Goal: Information Seeking & Learning: Learn about a topic

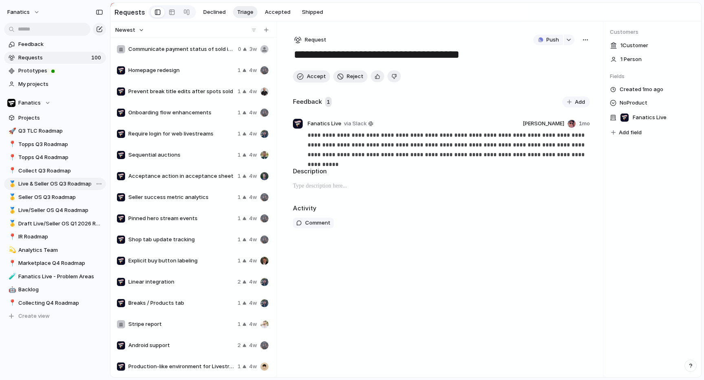
click at [54, 184] on span "Live & Seller OS Q3 Roadmap" at bounding box center [60, 184] width 85 height 8
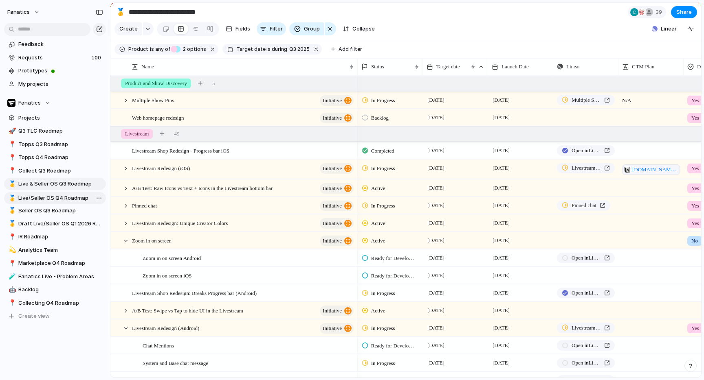
drag, startPoint x: 66, startPoint y: 212, endPoint x: 65, endPoint y: 200, distance: 11.8
click at [66, 200] on div "🚀 Q3 TLC Roadmap 📍 Topps Q3 Roadmap 📍 Topps Q4 Roadmap 📍 Collect Q3 Roadmap 🥇 L…" at bounding box center [55, 224] width 102 height 198
click at [67, 187] on span "Live & Seller OS Q3 Roadmap" at bounding box center [60, 184] width 85 height 8
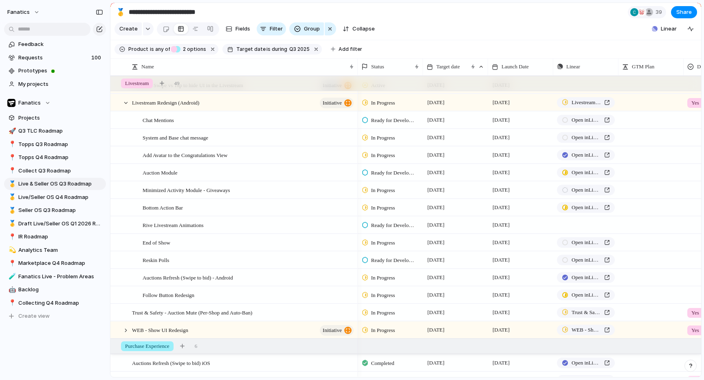
scroll to position [209, 0]
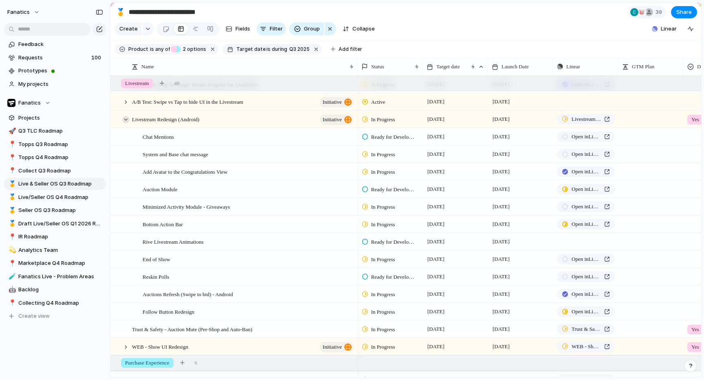
click at [125, 121] on div at bounding box center [125, 119] width 7 height 7
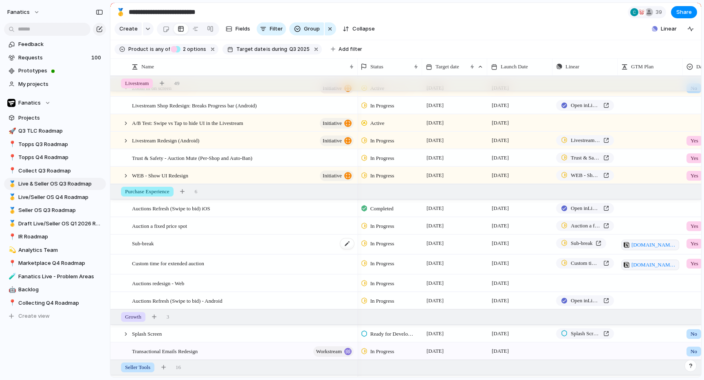
scroll to position [0, 0]
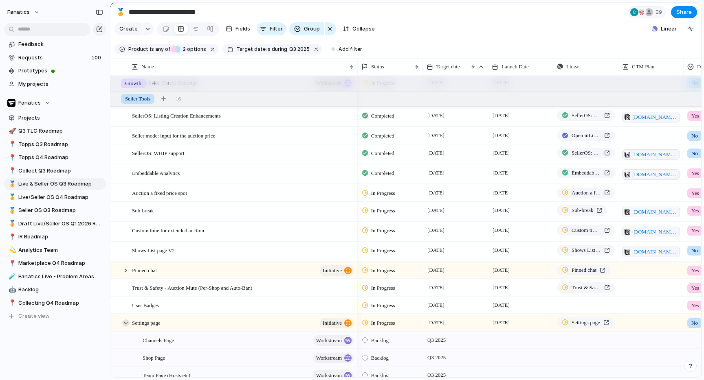
click at [128, 324] on div at bounding box center [125, 323] width 7 height 7
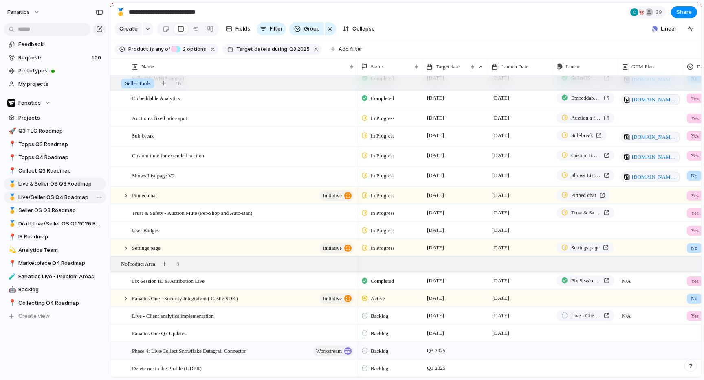
click at [61, 199] on span "Live/Seller OS Q4 Roadmap" at bounding box center [60, 197] width 85 height 8
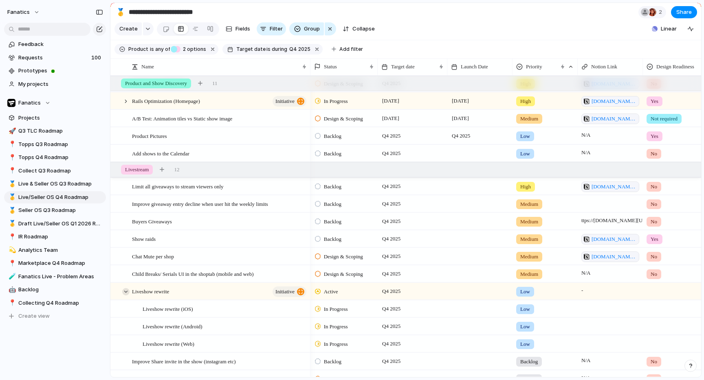
click at [126, 291] on div at bounding box center [125, 291] width 7 height 7
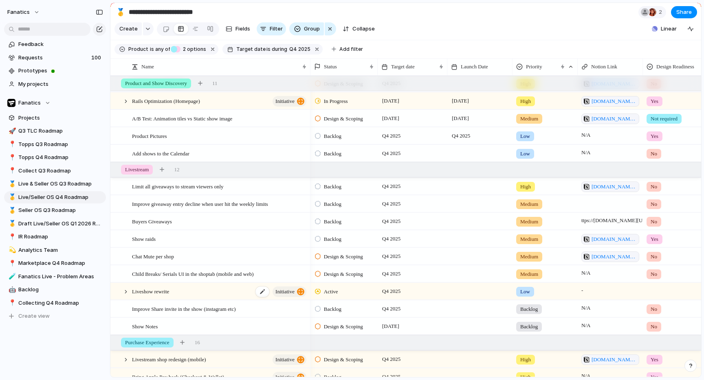
click at [183, 288] on div "Liveshow rewrite initiative" at bounding box center [220, 291] width 176 height 17
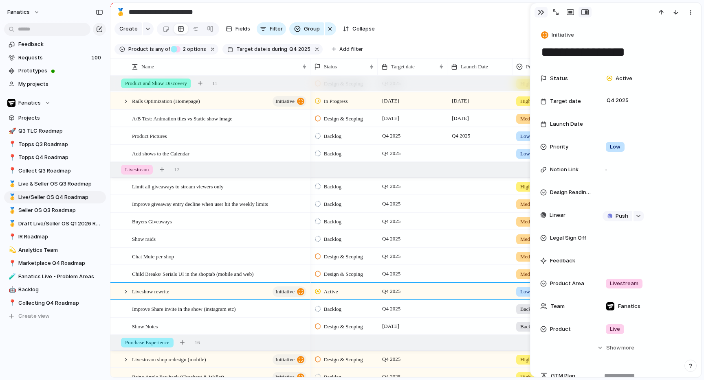
click at [543, 14] on div "button" at bounding box center [541, 12] width 7 height 7
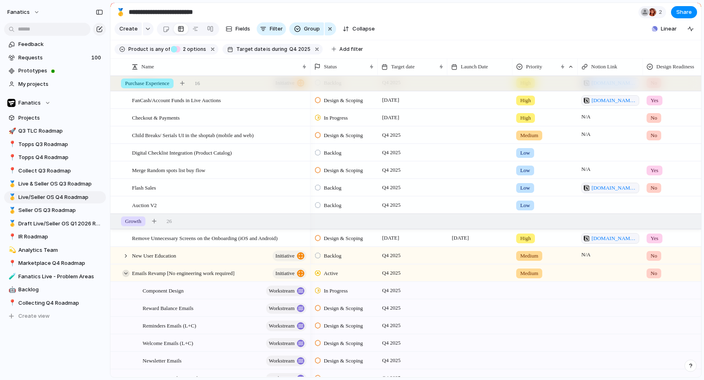
click at [127, 271] on div at bounding box center [125, 273] width 7 height 7
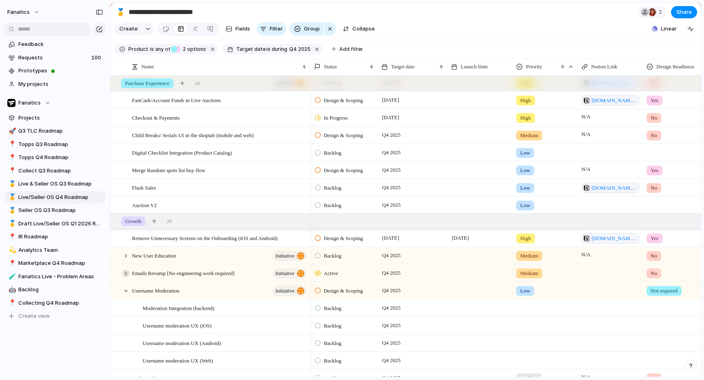
click at [127, 271] on div at bounding box center [125, 273] width 7 height 7
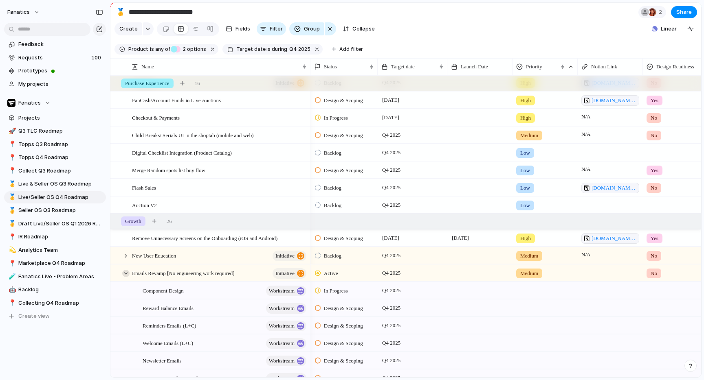
click at [127, 272] on div at bounding box center [125, 273] width 7 height 7
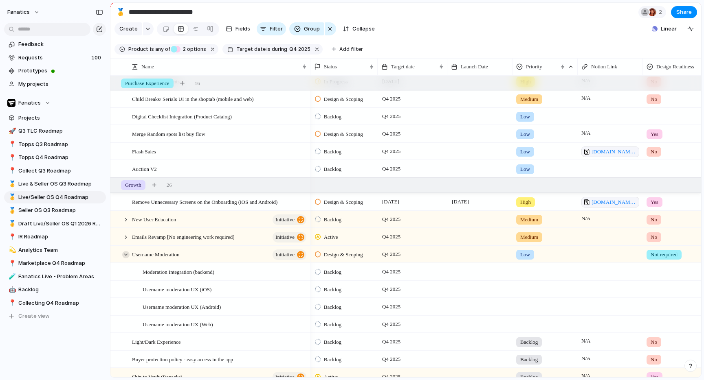
click at [123, 256] on div at bounding box center [125, 254] width 7 height 7
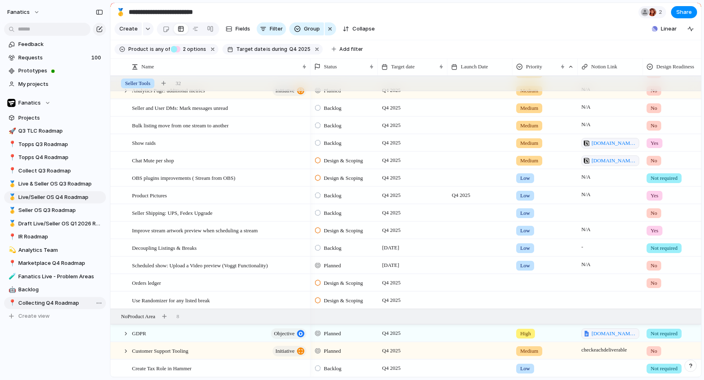
click at [42, 302] on span "Collecting Q4 Roadmap" at bounding box center [60, 303] width 85 height 8
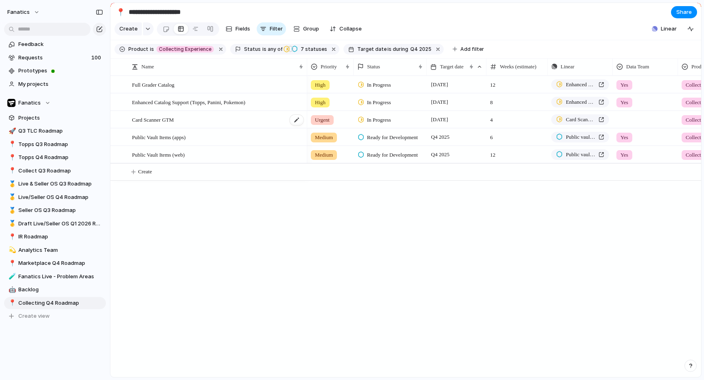
click at [153, 125] on div "Card Scanner GTM" at bounding box center [218, 120] width 172 height 17
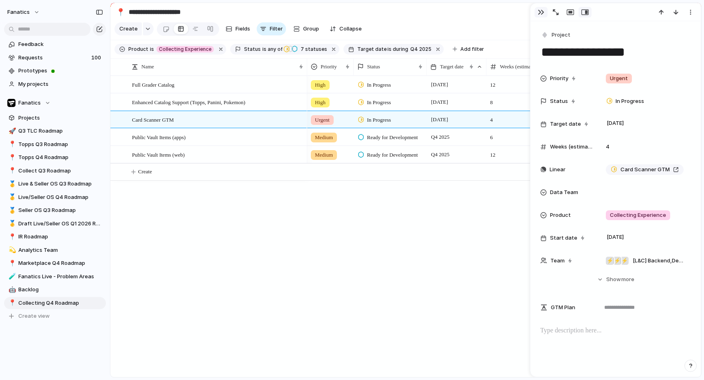
click at [541, 9] on div "button" at bounding box center [541, 12] width 7 height 7
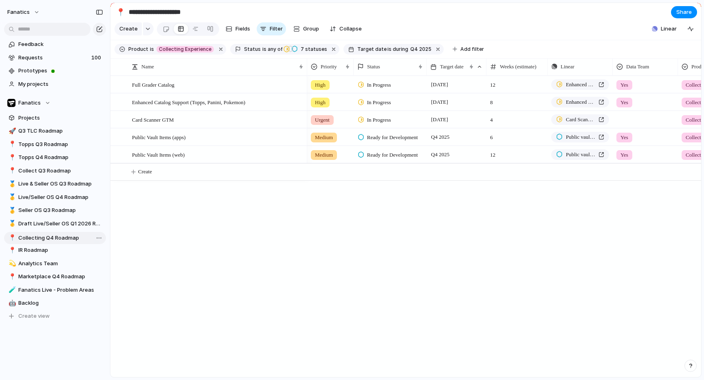
drag, startPoint x: 34, startPoint y: 300, endPoint x: 34, endPoint y: 235, distance: 65.2
click at [34, 235] on div "🚀 Q3 TLC Roadmap 📍 Topps Q3 Roadmap 📍 Topps Q4 Roadmap 📍 Collect Q3 Roadmap 🥇 L…" at bounding box center [55, 224] width 102 height 198
click at [33, 243] on div "🚀 Q3 TLC Roadmap 📍 Topps Q3 Roadmap 📍 Topps Q4 Roadmap 📍 Collect Q3 Roadmap 🥇 L…" at bounding box center [55, 224] width 102 height 198
click at [35, 249] on span "IR Roadmap" at bounding box center [60, 250] width 85 height 8
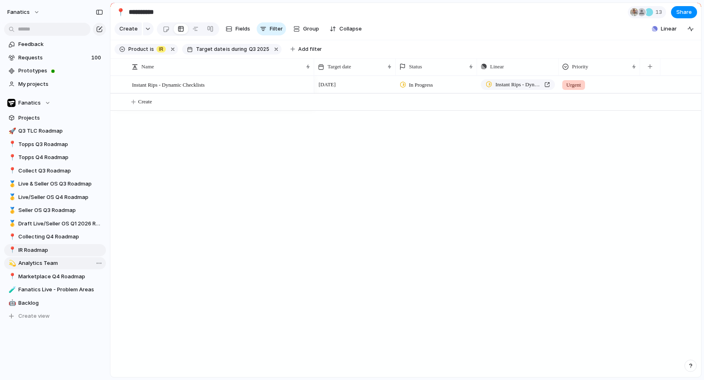
click at [57, 262] on span "Analytics Team" at bounding box center [60, 263] width 85 height 8
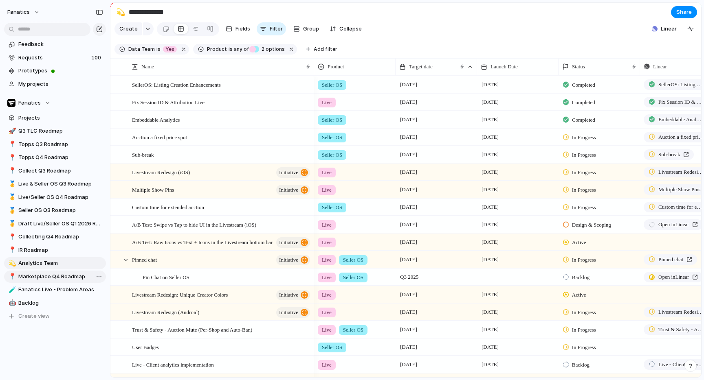
click at [38, 276] on span "Marketplace Q4 Roadmap" at bounding box center [60, 277] width 85 height 8
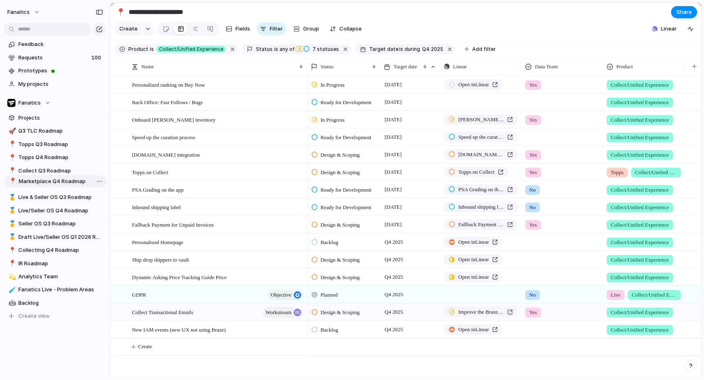
drag, startPoint x: 40, startPoint y: 272, endPoint x: 41, endPoint y: 177, distance: 95.3
click at [41, 177] on div "🚀 Q3 TLC Roadmap 📍 Topps Q3 Roadmap 📍 Topps Q4 Roadmap 📍 Collect Q3 Roadmap 🥇 L…" at bounding box center [55, 224] width 102 height 198
click at [44, 149] on link "📍 Topps Q3 Roadmap" at bounding box center [55, 144] width 102 height 12
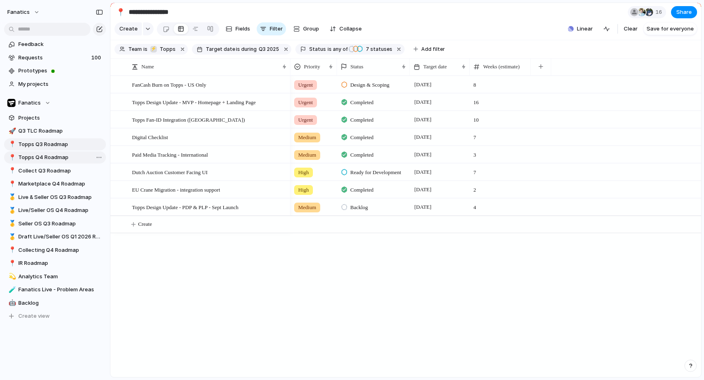
click at [45, 156] on span "Topps Q4 Roadmap" at bounding box center [60, 158] width 85 height 8
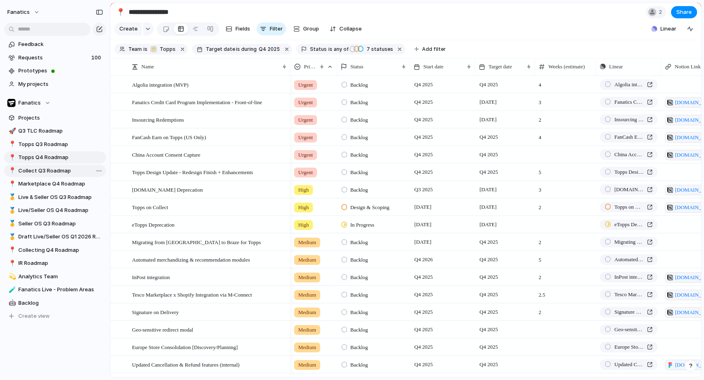
click at [46, 172] on span "Collect Q3 Roadmap" at bounding box center [60, 171] width 85 height 8
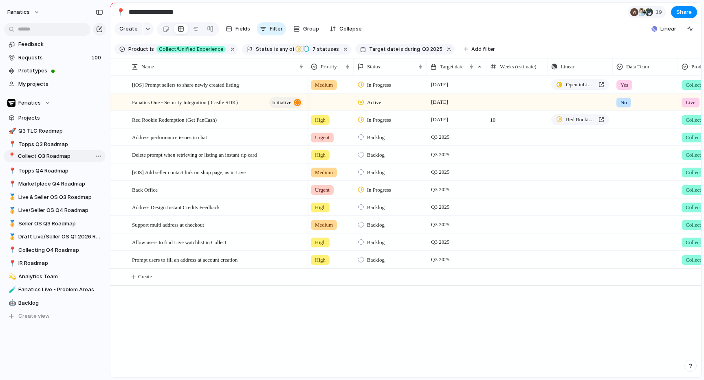
drag, startPoint x: 44, startPoint y: 170, endPoint x: 43, endPoint y: 155, distance: 15.1
click at [43, 154] on div "🚀 Q3 TLC Roadmap 📍 Topps Q3 Roadmap 📍 Topps Q4 Roadmap 📍 Collect Q3 Roadmap 📍 M…" at bounding box center [55, 224] width 102 height 198
click at [43, 173] on span "Topps Q4 Roadmap" at bounding box center [60, 171] width 85 height 8
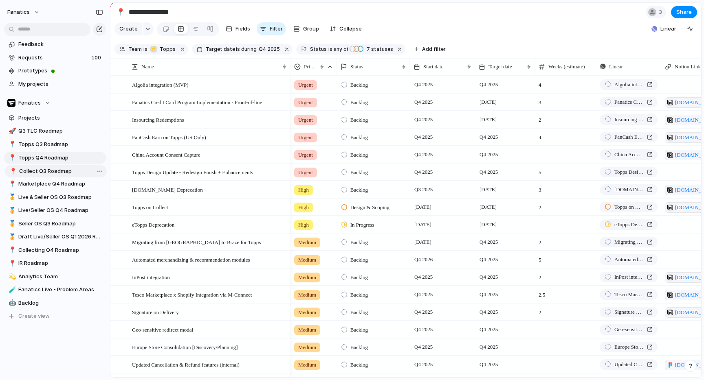
drag, startPoint x: 46, startPoint y: 157, endPoint x: 47, endPoint y: 171, distance: 13.9
click at [47, 171] on span "Collect Q3 Roadmap" at bounding box center [60, 171] width 85 height 8
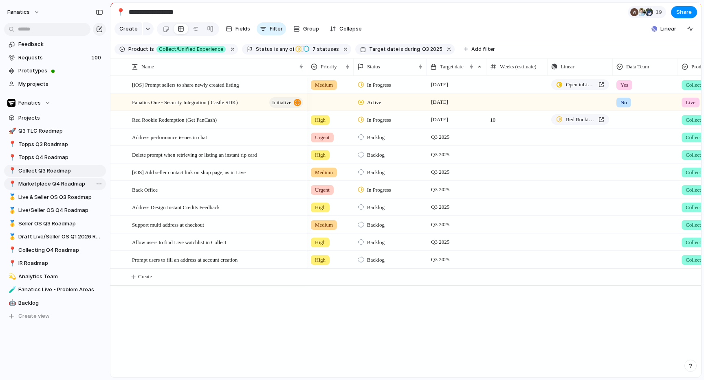
click at [53, 184] on span "Marketplace Q4 Roadmap" at bounding box center [60, 184] width 85 height 8
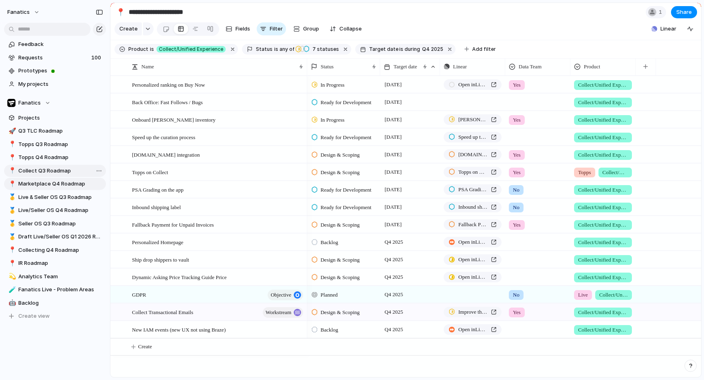
click at [53, 173] on span "Collect Q3 Roadmap" at bounding box center [60, 171] width 85 height 8
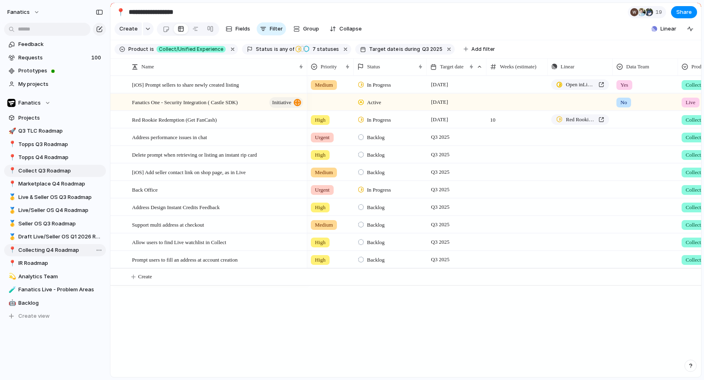
click at [52, 249] on span "Collecting Q4 Roadmap" at bounding box center [60, 250] width 85 height 8
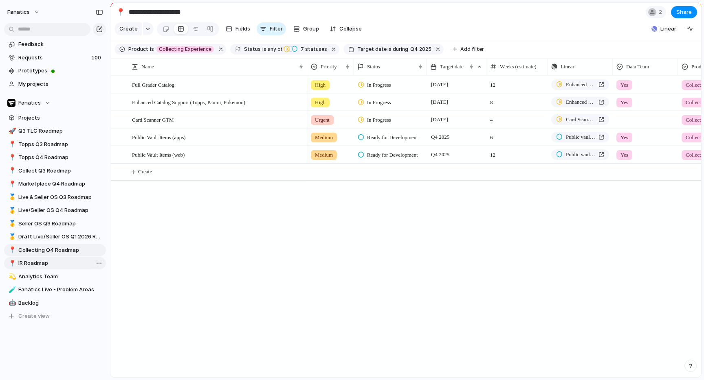
click at [46, 262] on span "IR Roadmap" at bounding box center [60, 263] width 85 height 8
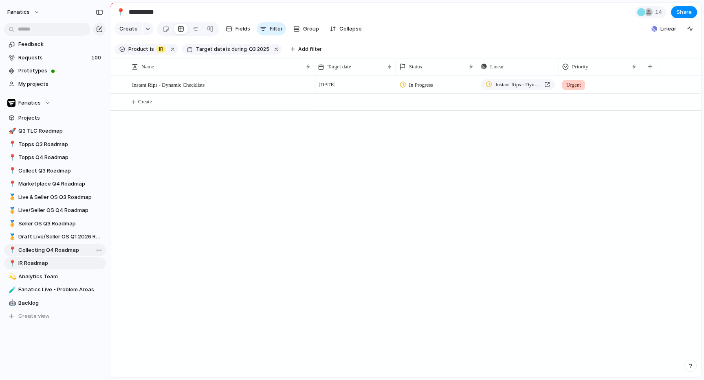
click at [49, 251] on span "Collecting Q4 Roadmap" at bounding box center [60, 250] width 85 height 8
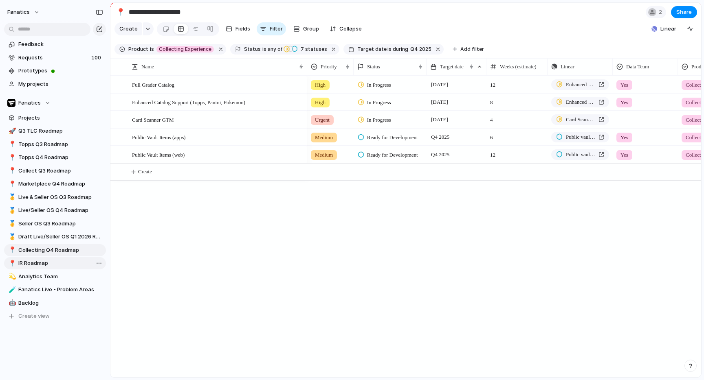
click at [44, 260] on span "IR Roadmap" at bounding box center [60, 263] width 85 height 8
type input "**********"
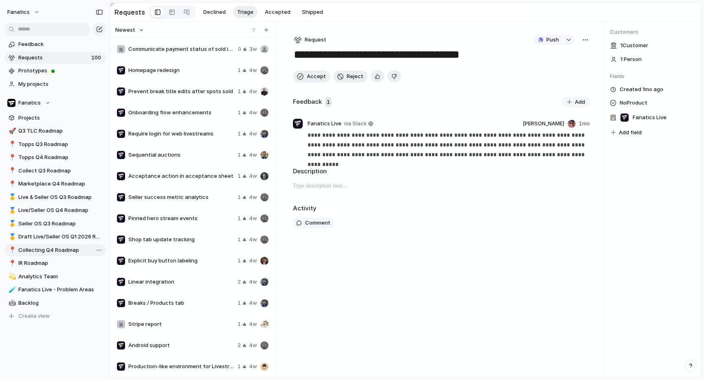
click at [49, 249] on span "Collecting Q4 Roadmap" at bounding box center [60, 250] width 85 height 8
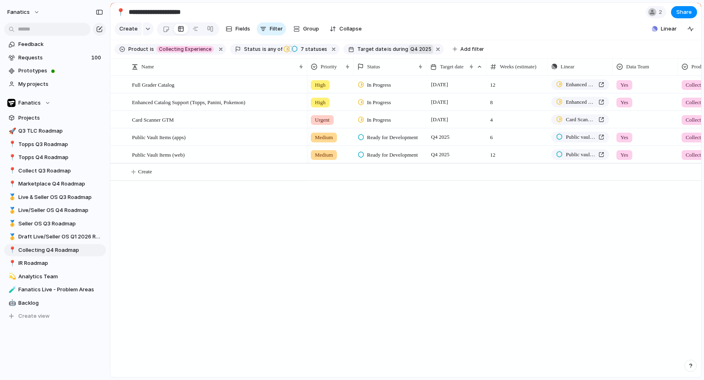
click at [410, 47] on span "Q4 2025" at bounding box center [420, 49] width 21 height 7
click at [421, 44] on div "last week last month next week next month range no selection" at bounding box center [352, 190] width 704 height 380
click at [433, 49] on button "button" at bounding box center [438, 49] width 11 height 11
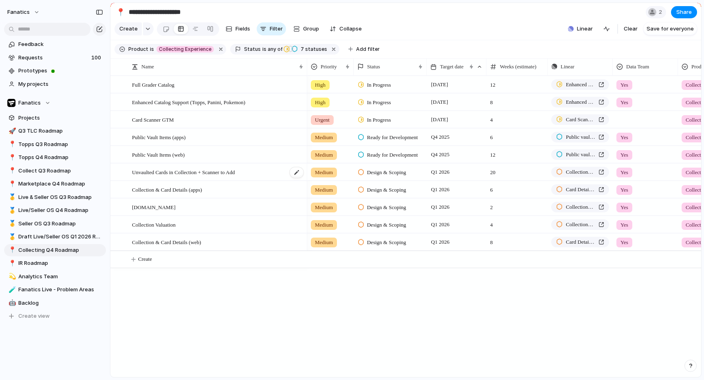
click at [266, 173] on div "Unvaulted Cards in Collection + Scanner to Add" at bounding box center [218, 172] width 172 height 17
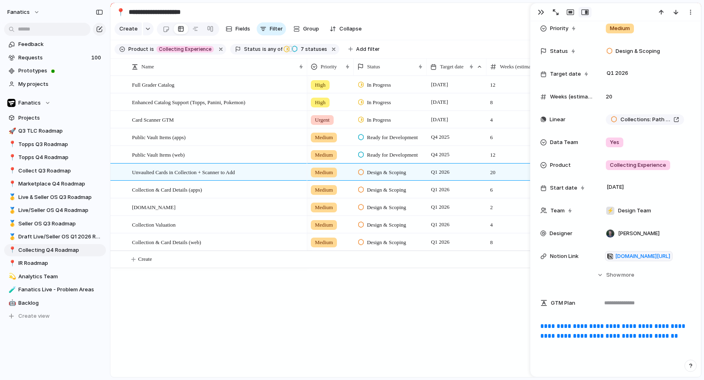
scroll to position [246, 0]
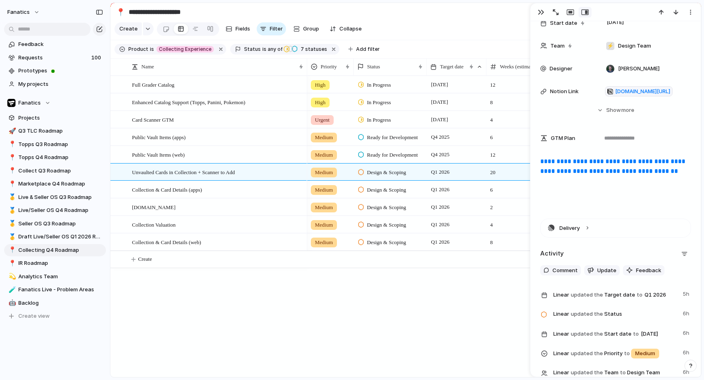
click at [392, 280] on div "High In Progress 6 November 12 Enhanced Catalog Support (Topps, Panini, Pokemon…" at bounding box center [504, 227] width 394 height 302
click at [544, 12] on div "button" at bounding box center [541, 12] width 7 height 7
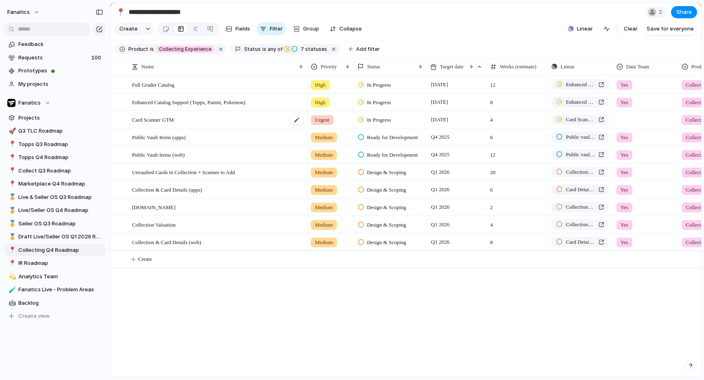
click at [186, 123] on div "Card Scanner GTM" at bounding box center [218, 120] width 172 height 17
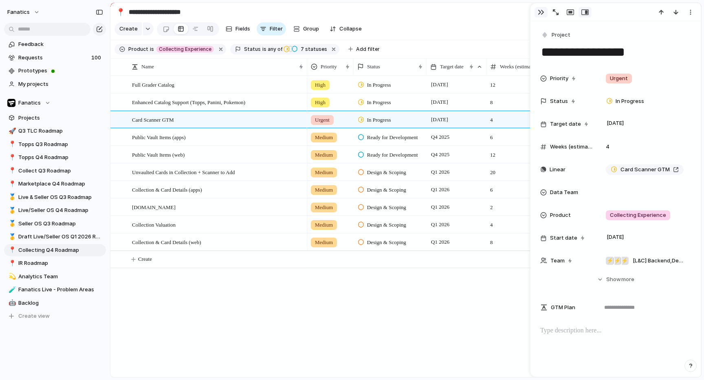
click at [542, 11] on div "button" at bounding box center [541, 12] width 7 height 7
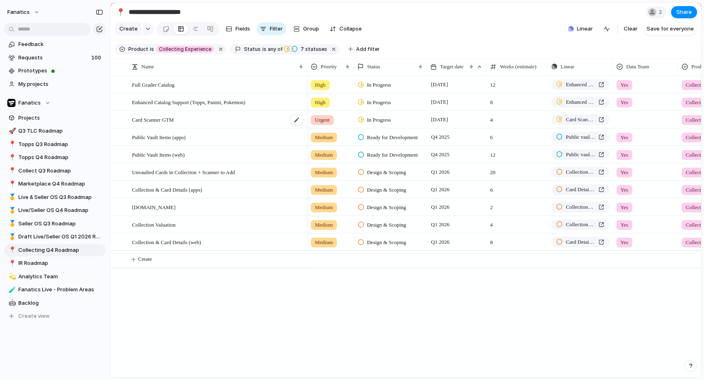
click at [207, 123] on div "Card Scanner GTM" at bounding box center [218, 120] width 172 height 17
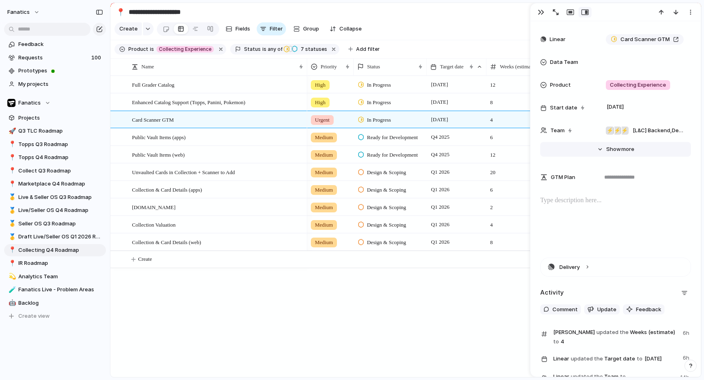
scroll to position [193, 0]
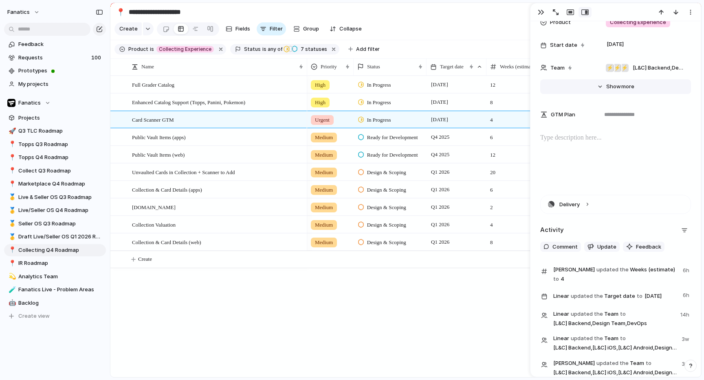
click at [619, 84] on span "Show" at bounding box center [613, 87] width 15 height 8
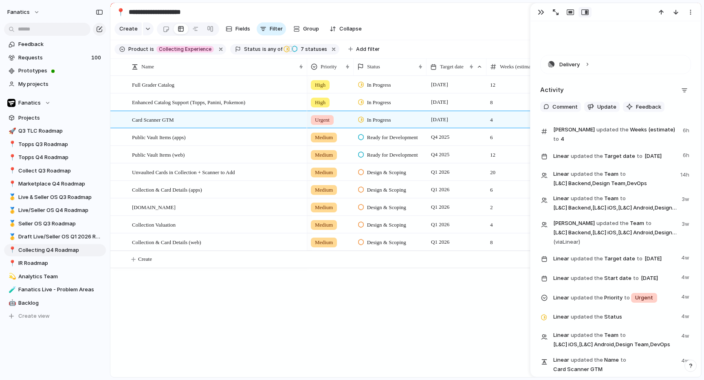
scroll to position [0, 0]
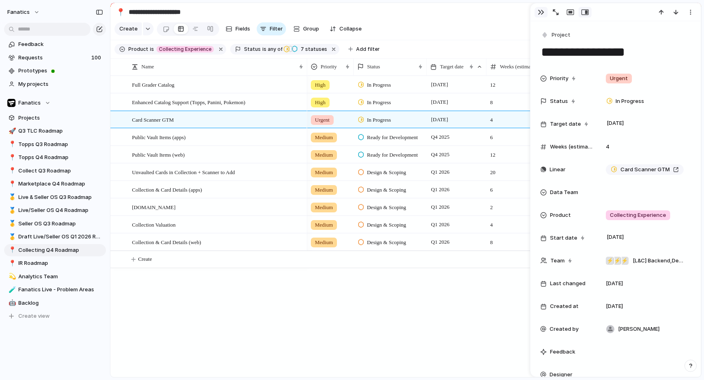
click at [541, 13] on div "button" at bounding box center [541, 12] width 7 height 7
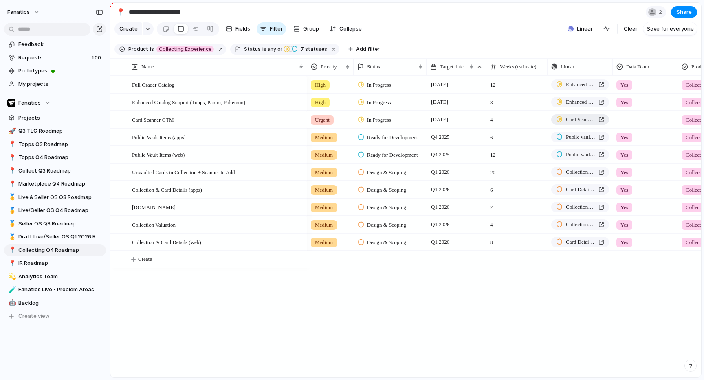
click at [586, 121] on span "Card Scanner GTM" at bounding box center [580, 120] width 29 height 8
drag, startPoint x: 214, startPoint y: 226, endPoint x: 208, endPoint y: 219, distance: 9.3
click at [48, 183] on span "Marketplace Q4 Roadmap" at bounding box center [60, 184] width 85 height 8
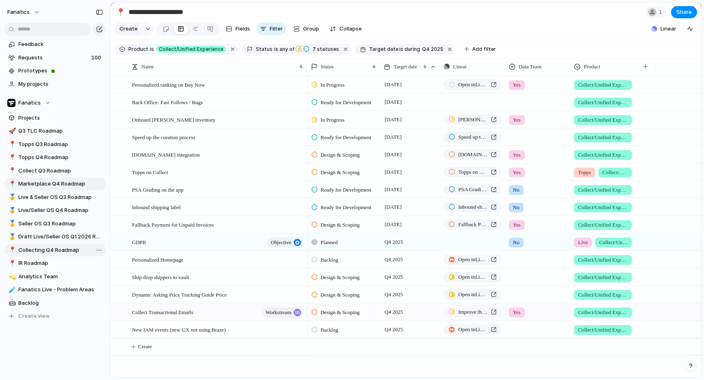
click at [52, 252] on span "Collecting Q4 Roadmap" at bounding box center [60, 250] width 85 height 8
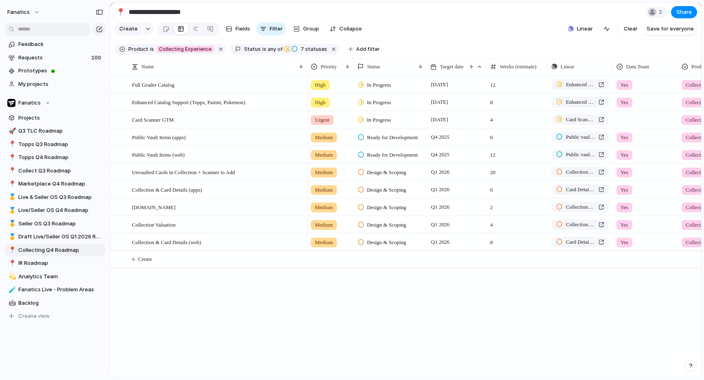
click at [525, 156] on span "12" at bounding box center [517, 153] width 60 height 13
click at [448, 155] on span "Q4 2025" at bounding box center [440, 155] width 22 height 10
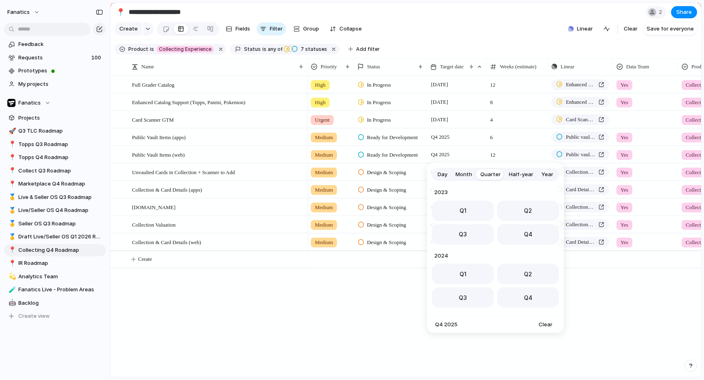
scroll to position [129, 0]
click at [394, 156] on div "Day Month Quarter Half-year Year 2023 Q1 Q2 Q3 Q4 2024 Q1 Q2 Q3 Q4 2025 Q1 Q2 Q…" at bounding box center [352, 190] width 704 height 380
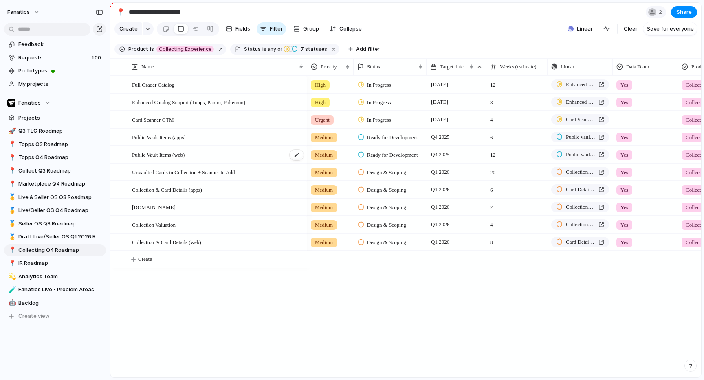
click at [184, 155] on span "Public Vault Items (web)" at bounding box center [158, 154] width 53 height 9
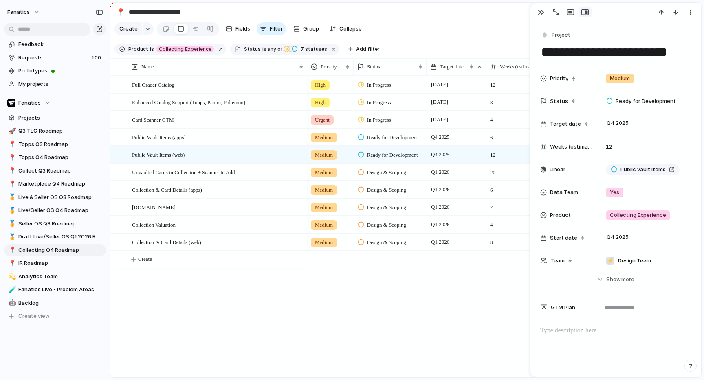
scroll to position [87, 0]
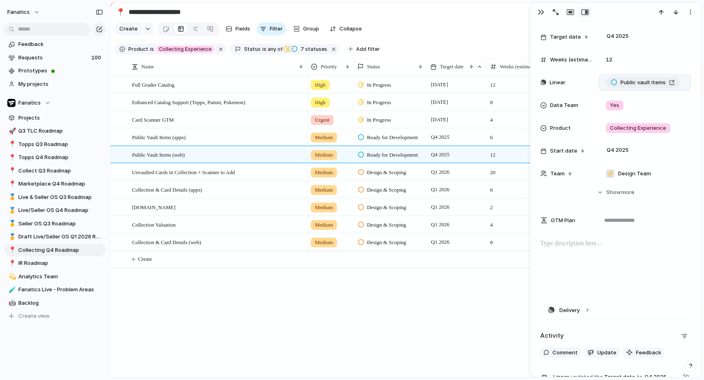
click at [630, 84] on span "Public vault items" at bounding box center [642, 83] width 45 height 8
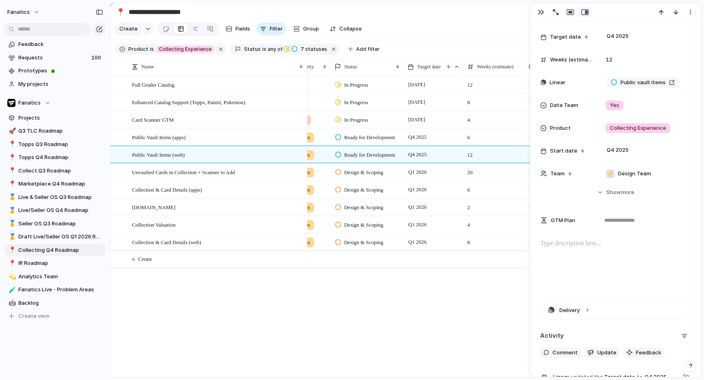
scroll to position [0, 0]
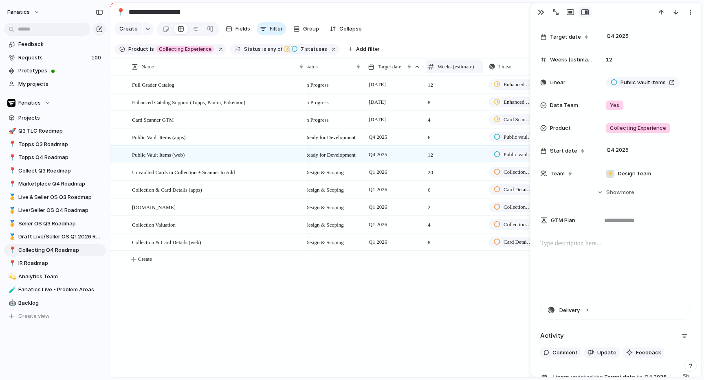
click at [461, 66] on span "Weeks (estimate)" at bounding box center [455, 67] width 37 height 8
click at [461, 66] on div "Modify Hide Sort ascending Sort descending" at bounding box center [352, 190] width 704 height 380
click at [55, 172] on span "Collect Q3 Roadmap" at bounding box center [60, 171] width 85 height 8
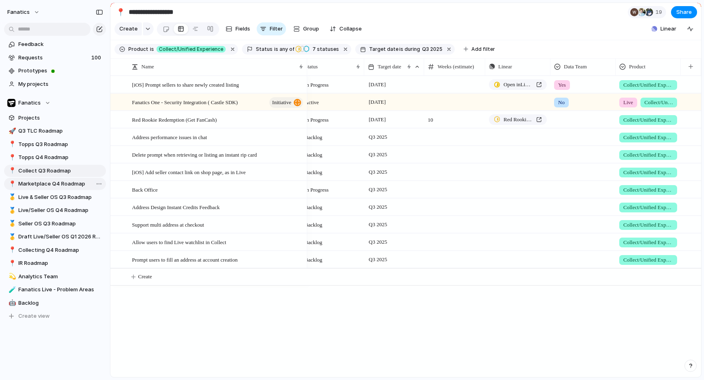
click at [39, 182] on span "Marketplace Q4 Roadmap" at bounding box center [60, 184] width 85 height 8
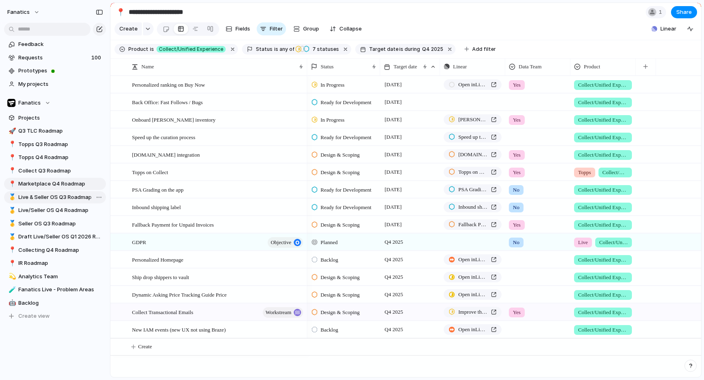
click at [40, 195] on span "Live & Seller OS Q3 Roadmap" at bounding box center [60, 197] width 85 height 8
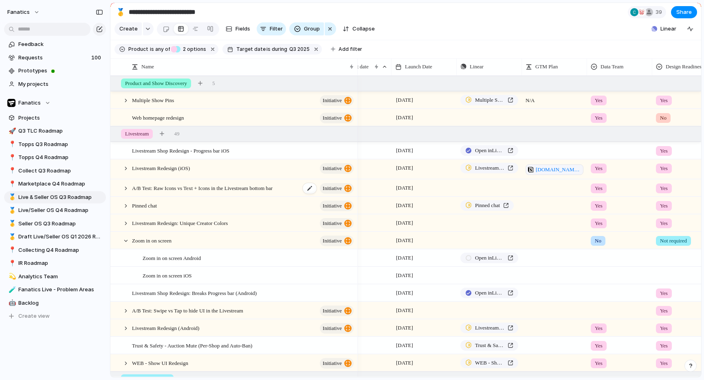
scroll to position [0, 217]
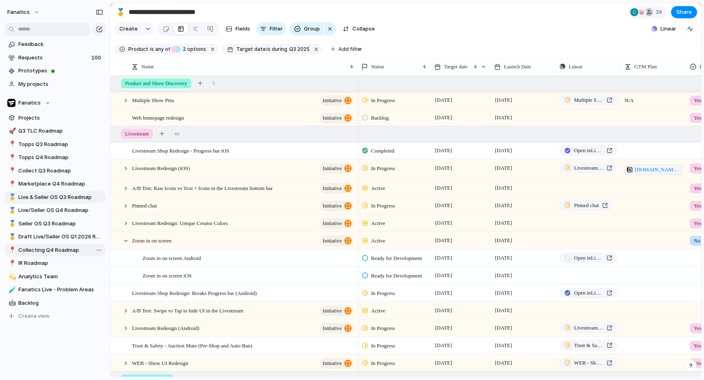
click at [40, 252] on span "Collecting Q4 Roadmap" at bounding box center [60, 250] width 85 height 8
type input "**********"
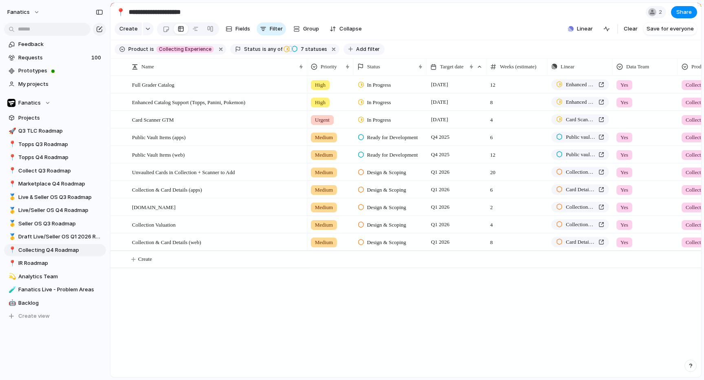
click at [358, 49] on span "Add filter" at bounding box center [368, 49] width 24 height 7
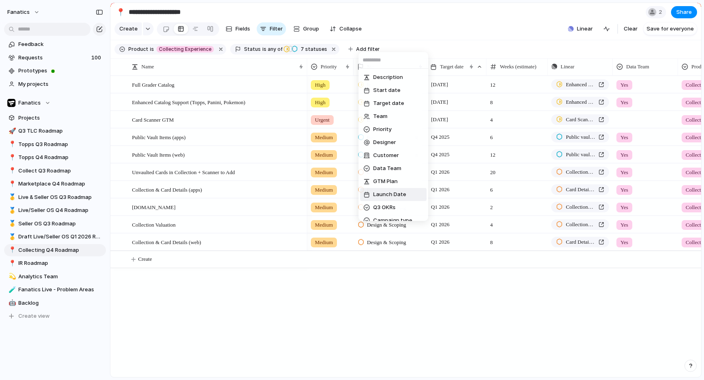
click at [393, 191] on span "Launch Date" at bounding box center [389, 195] width 33 height 8
click at [391, 127] on li "range" at bounding box center [393, 129] width 66 height 13
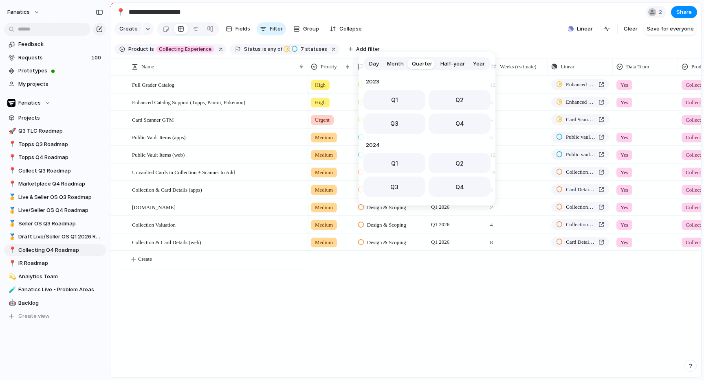
scroll to position [129, 0]
click at [396, 123] on span "Q3" at bounding box center [394, 121] width 8 height 9
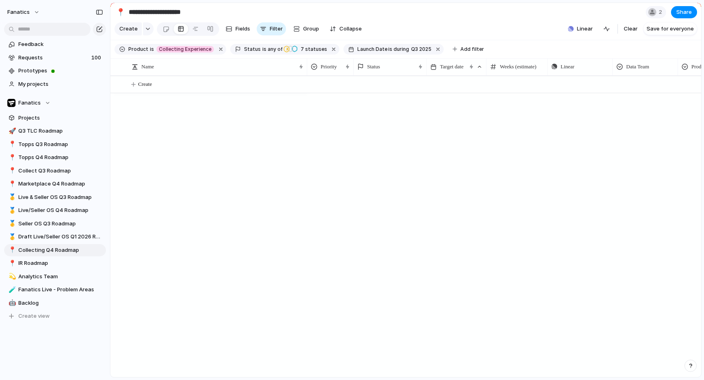
click at [377, 50] on span "Launch Date" at bounding box center [372, 49] width 30 height 7
click at [399, 133] on li "range" at bounding box center [412, 131] width 66 height 13
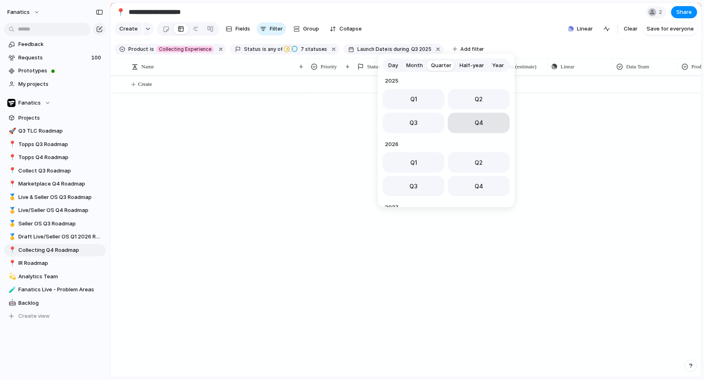
click at [479, 125] on span "Q4" at bounding box center [478, 123] width 9 height 9
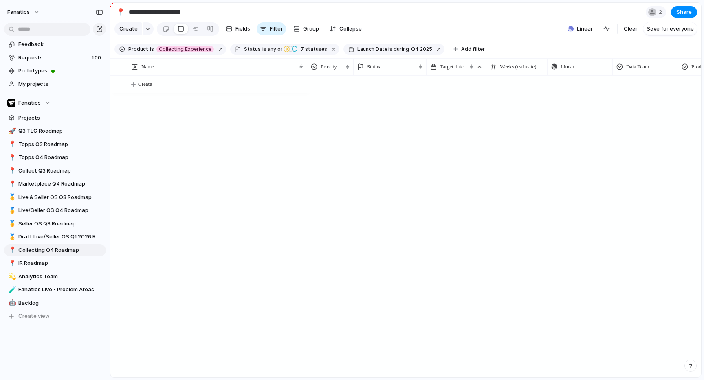
click at [439, 237] on div at bounding box center [504, 227] width 394 height 302
click at [434, 49] on button "button" at bounding box center [439, 49] width 11 height 11
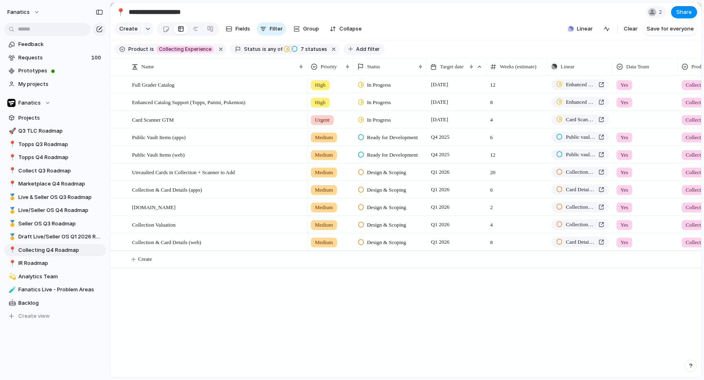
click at [356, 48] on span "Add filter" at bounding box center [368, 49] width 24 height 7
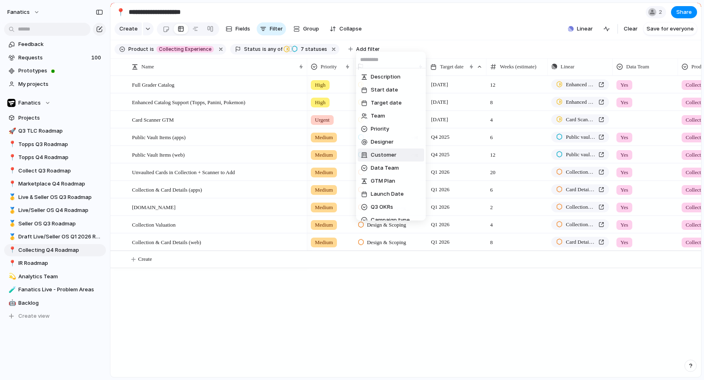
type input "*"
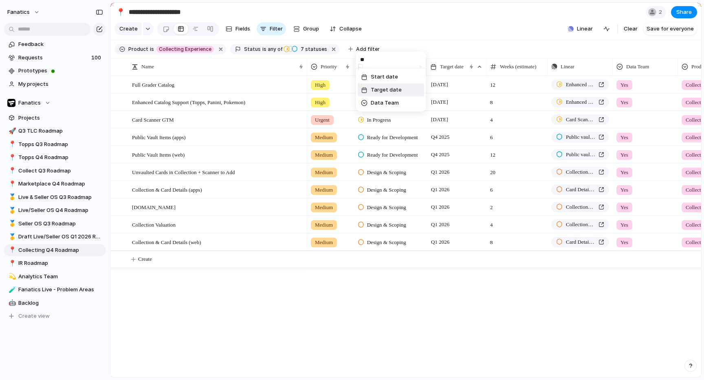
type input "**"
click at [386, 94] on li "Target date" at bounding box center [391, 89] width 66 height 13
click at [379, 129] on li "range" at bounding box center [391, 129] width 66 height 13
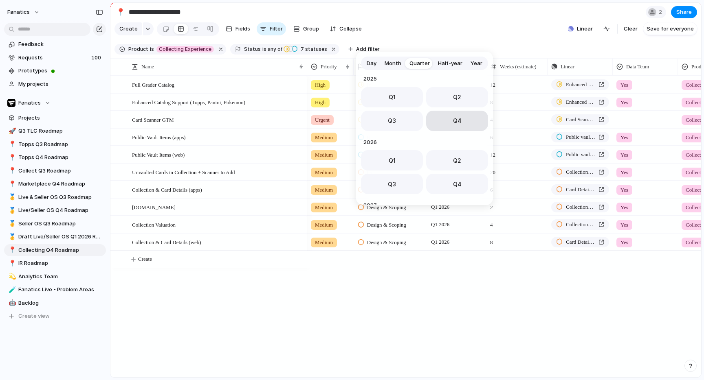
click at [453, 121] on span "Q4" at bounding box center [457, 120] width 9 height 9
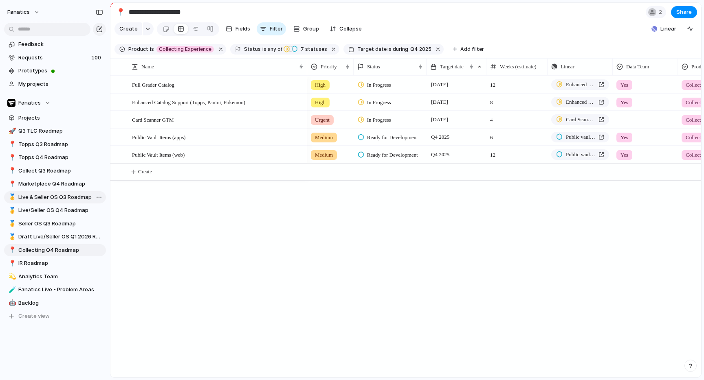
click at [35, 197] on span "Live & Seller OS Q3 Roadmap" at bounding box center [60, 197] width 85 height 8
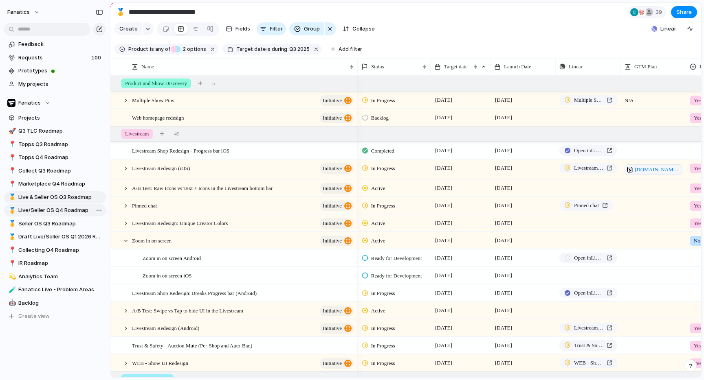
click at [36, 206] on span "Live/Seller OS Q4 Roadmap" at bounding box center [60, 210] width 85 height 8
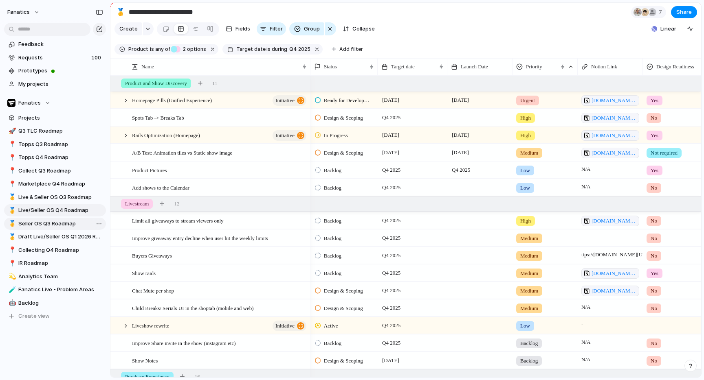
click at [49, 223] on span "Seller OS Q3 Roadmap" at bounding box center [60, 224] width 85 height 8
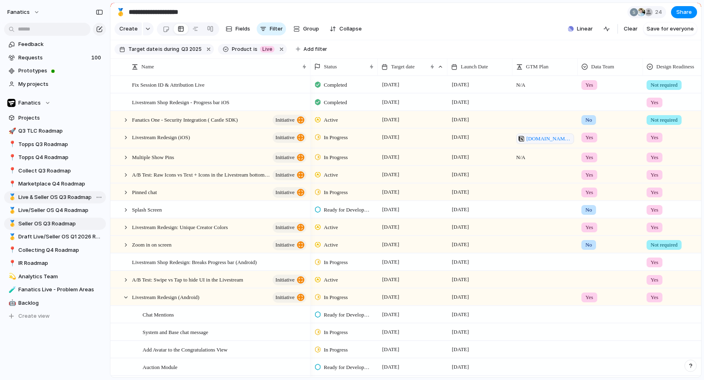
click at [61, 197] on span "Live & Seller OS Q3 Roadmap" at bounding box center [60, 197] width 85 height 8
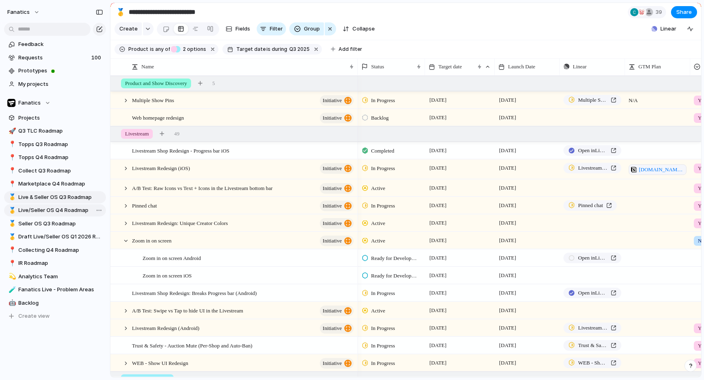
click at [61, 212] on span "Live/Seller OS Q4 Roadmap" at bounding box center [60, 210] width 85 height 8
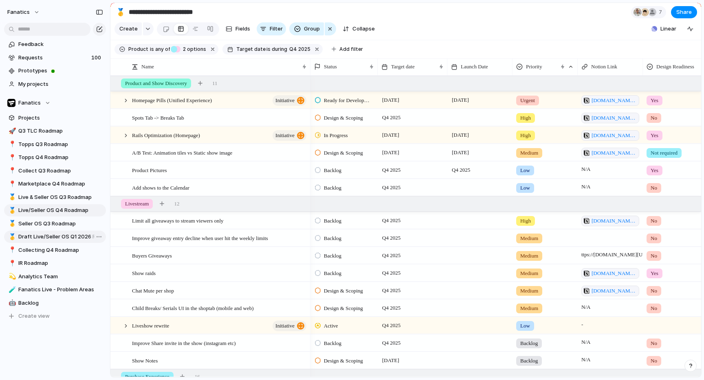
click at [59, 239] on span "Draft Live/Seller OS Q1 2026 Roadmap" at bounding box center [60, 237] width 85 height 8
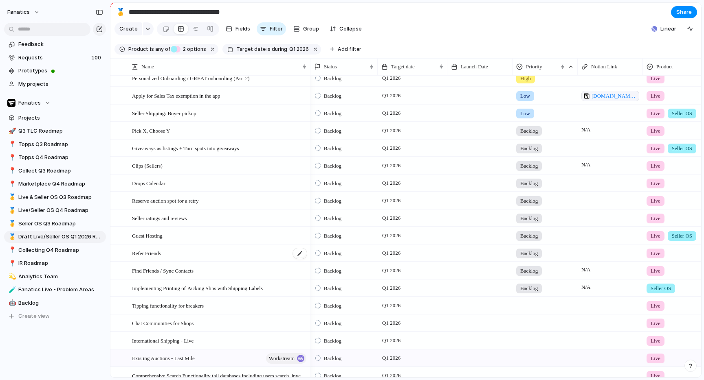
scroll to position [33, 0]
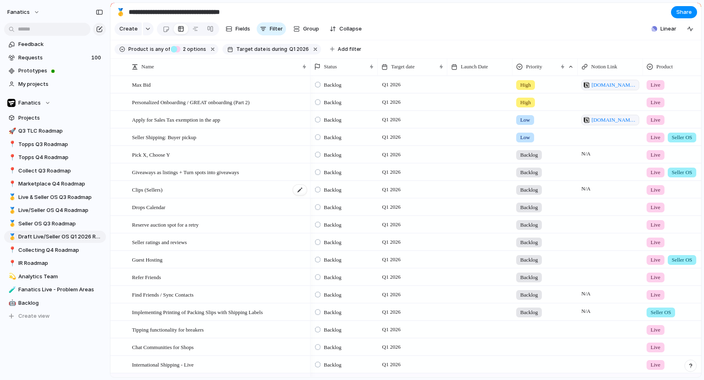
click at [261, 189] on div "Clips (Sellers)" at bounding box center [220, 190] width 176 height 17
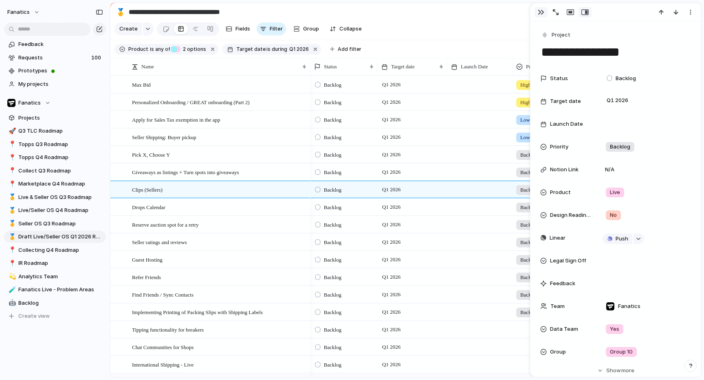
click at [542, 17] on button "button" at bounding box center [540, 12] width 13 height 11
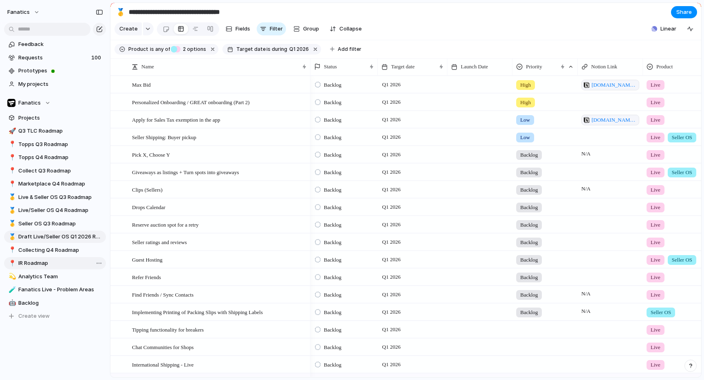
click at [33, 262] on span "IR Roadmap" at bounding box center [60, 263] width 85 height 8
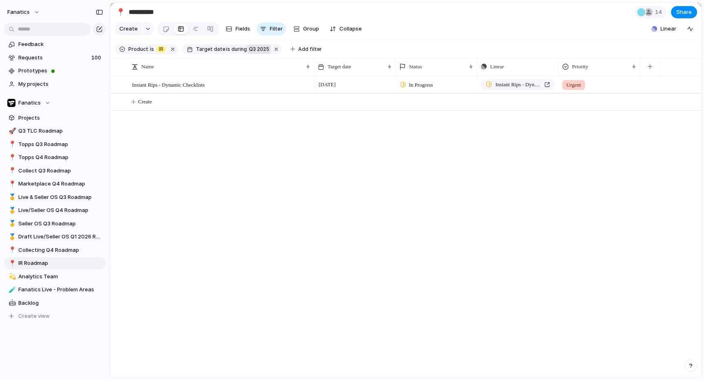
click at [256, 51] on span "Q3 2025" at bounding box center [259, 49] width 20 height 7
click at [270, 48] on div "last week last month next week next month range no selection" at bounding box center [352, 190] width 704 height 380
click at [271, 50] on button "button" at bounding box center [276, 49] width 11 height 11
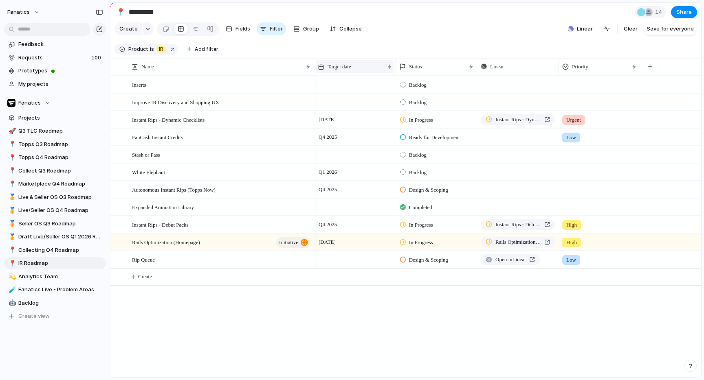
click at [359, 70] on div "Target date" at bounding box center [351, 67] width 66 height 8
click at [348, 110] on span "Sort ascending" at bounding box center [351, 111] width 40 height 8
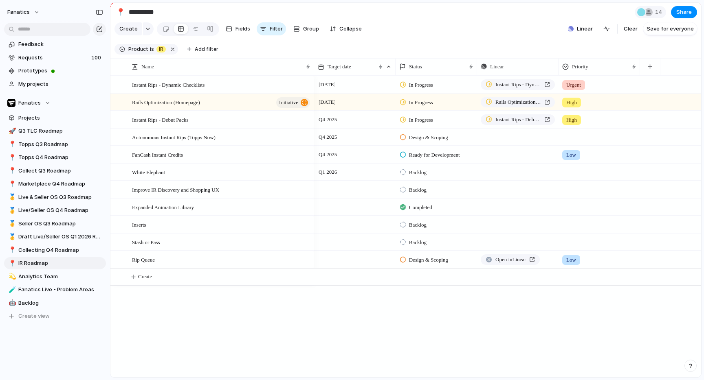
click at [340, 314] on div "12 September In Progress Instant Rips - Dynamic Checklists Urgent 10 October In…" at bounding box center [507, 227] width 387 height 302
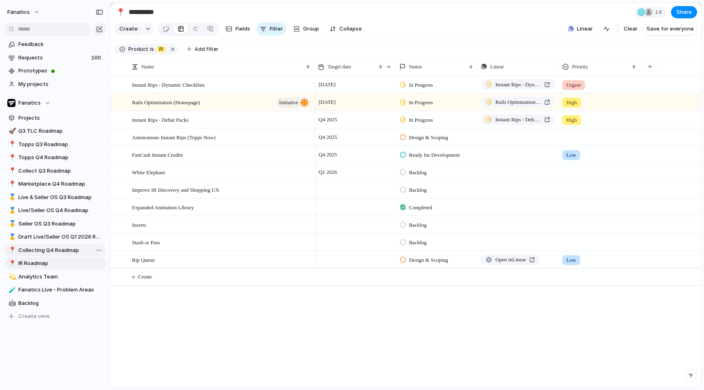
click at [47, 249] on span "Collecting Q4 Roadmap" at bounding box center [60, 250] width 85 height 8
type input "**********"
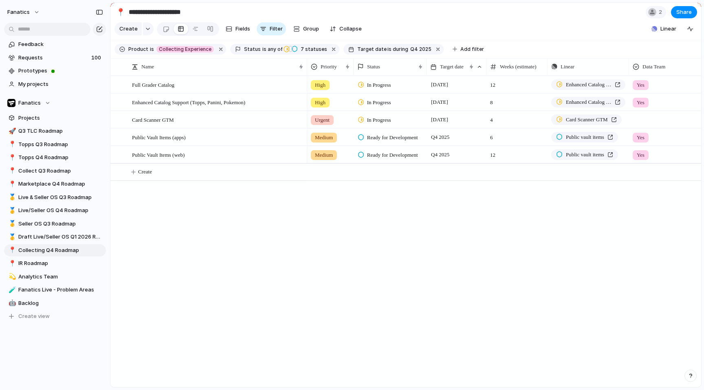
click at [364, 48] on span "Target date" at bounding box center [371, 49] width 29 height 7
click at [384, 145] on span "no selection" at bounding box center [385, 142] width 32 height 8
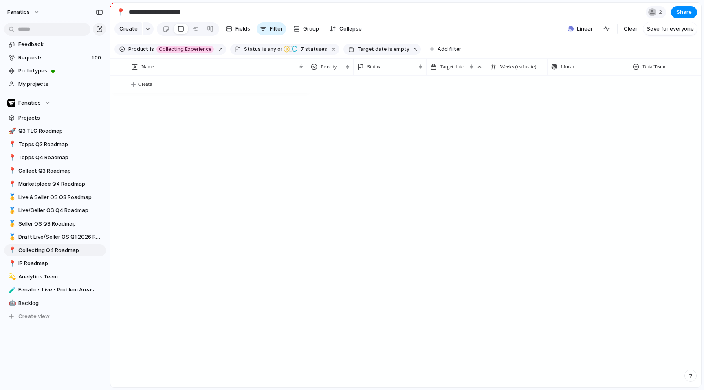
click at [368, 50] on span "Target date" at bounding box center [371, 49] width 29 height 7
click at [403, 42] on section "Product is Collecting Experience Status is any of In Progress Blocked / Paused …" at bounding box center [405, 49] width 590 height 18
click at [410, 48] on button "button" at bounding box center [415, 49] width 11 height 11
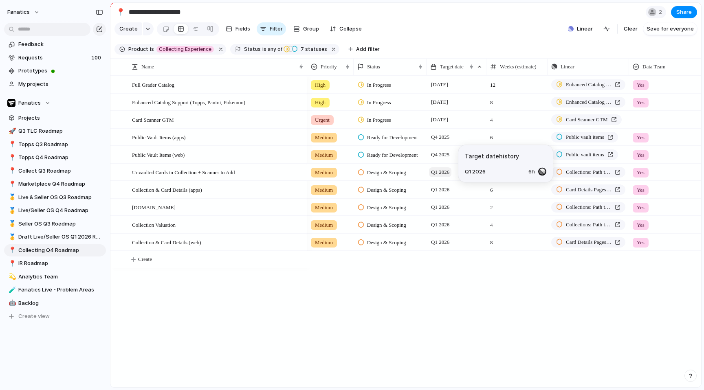
click at [437, 172] on span "Q1 2026" at bounding box center [440, 172] width 22 height 10
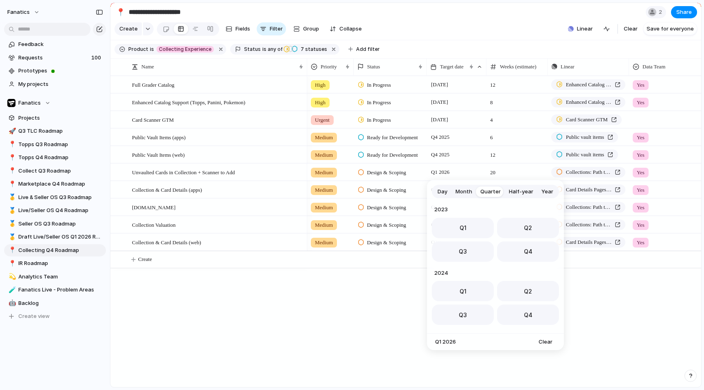
scroll to position [129, 0]
click at [517, 245] on button "Q4" at bounding box center [528, 249] width 62 height 20
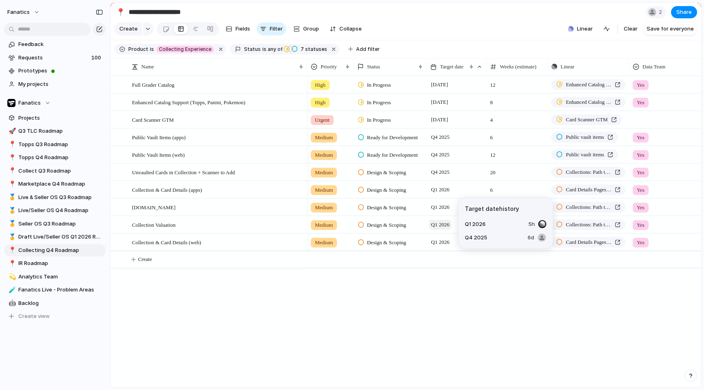
click at [441, 225] on span "Q1 2026" at bounding box center [440, 225] width 22 height 10
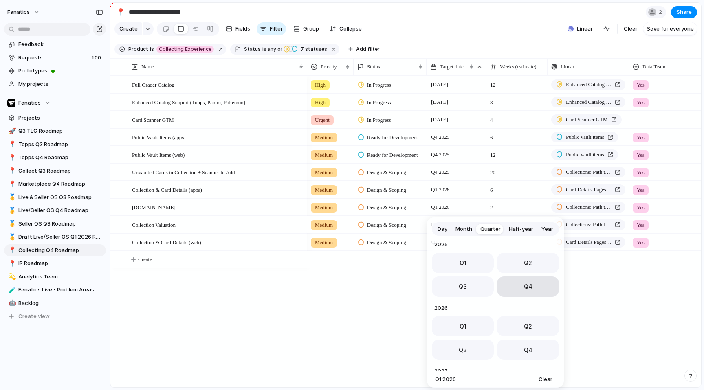
click at [522, 291] on button "Q4" at bounding box center [528, 287] width 62 height 20
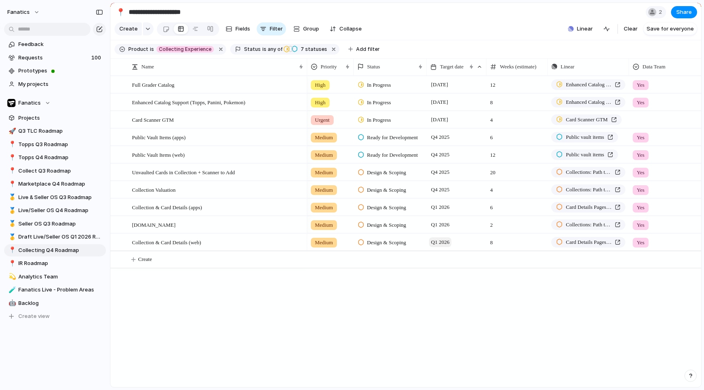
click at [448, 242] on span "Q1 2026" at bounding box center [440, 242] width 22 height 10
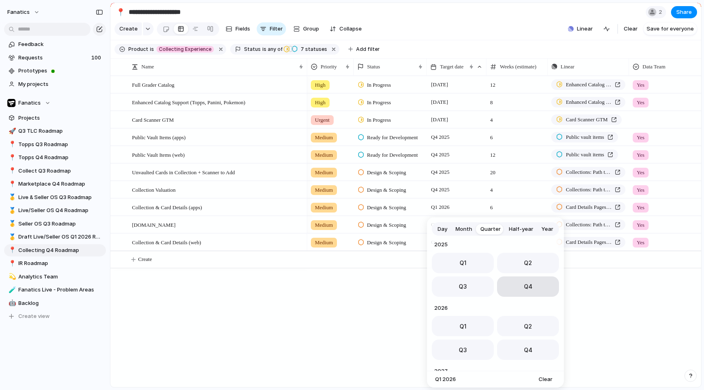
click at [510, 290] on button "Q4" at bounding box center [528, 287] width 62 height 20
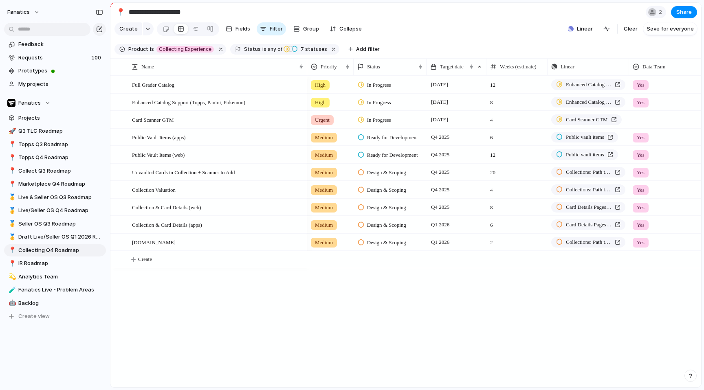
click at [435, 283] on div "High In Progress 6 November 12 Enhanced Catalog Support (Topps, Panini, Pokemon…" at bounding box center [504, 232] width 394 height 312
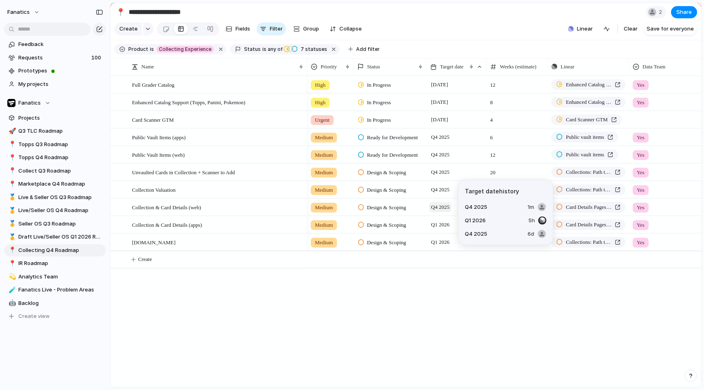
click at [441, 210] on span "Q4 2025" at bounding box center [440, 207] width 22 height 10
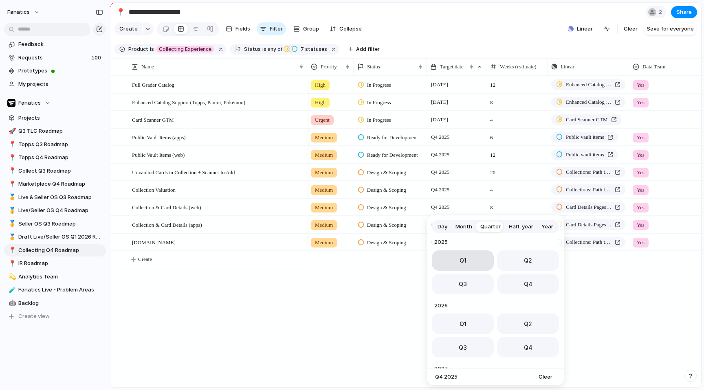
click at [466, 265] on button "Q1" at bounding box center [463, 260] width 62 height 20
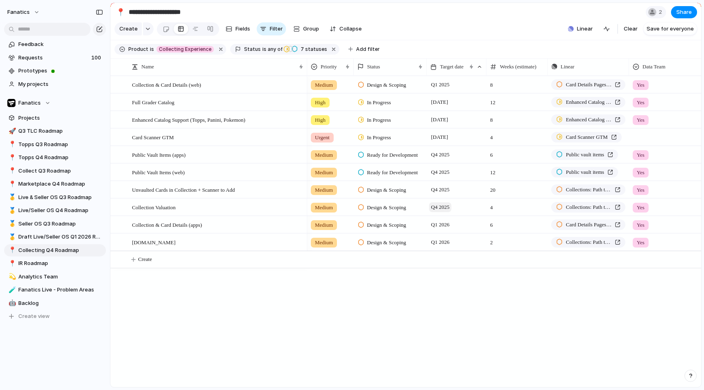
click at [443, 205] on span "Q4 2025" at bounding box center [440, 207] width 22 height 10
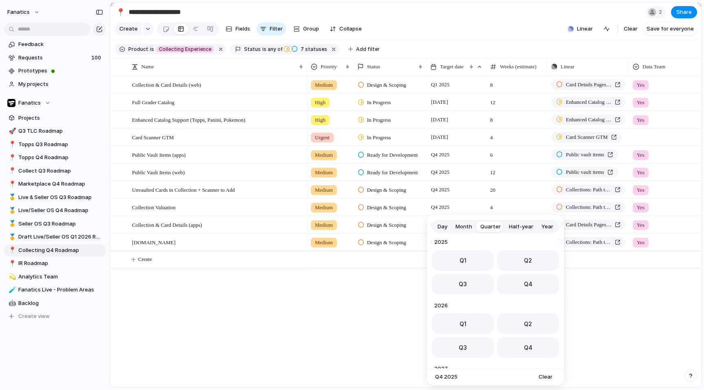
click at [443, 84] on div "Day Month Quarter Half-year Year 2023 Q1 Q2 Q3 Q4 2024 Q1 Q2 Q3 Q4 2025 Q1 Q2 Q…" at bounding box center [352, 195] width 704 height 390
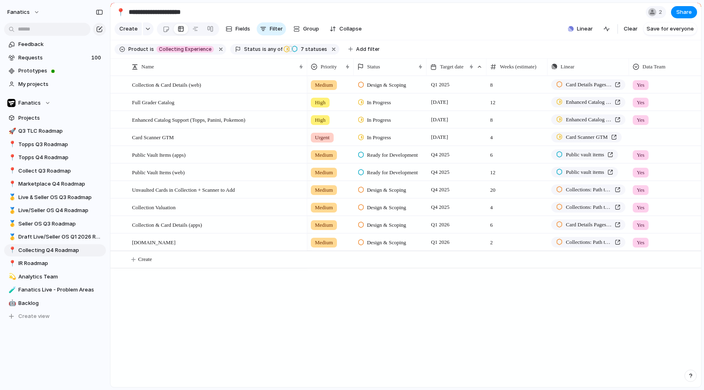
click at [443, 84] on span "Q1 2025" at bounding box center [440, 85] width 22 height 10
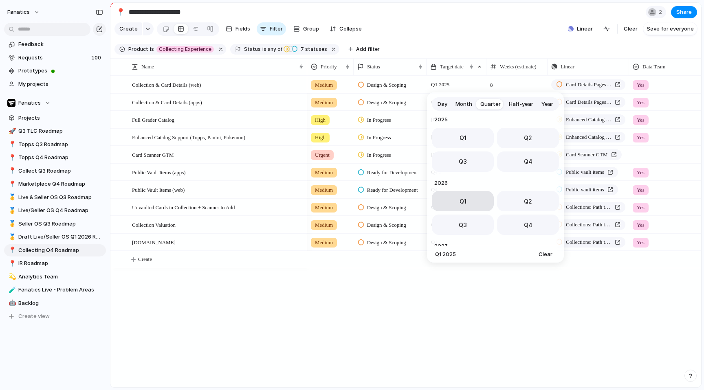
click at [467, 206] on button "Q1" at bounding box center [463, 201] width 62 height 20
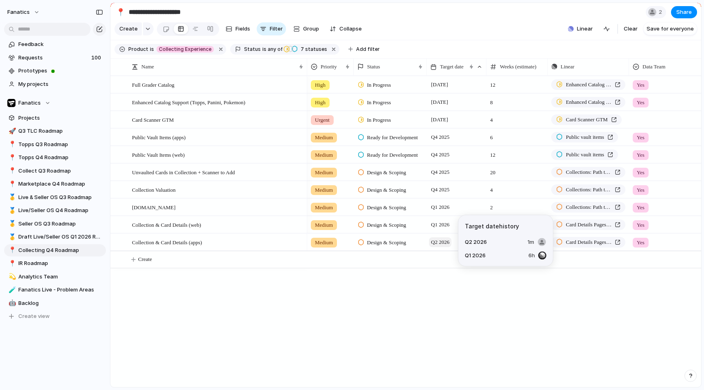
click at [448, 244] on span "Q2 2026" at bounding box center [440, 242] width 22 height 10
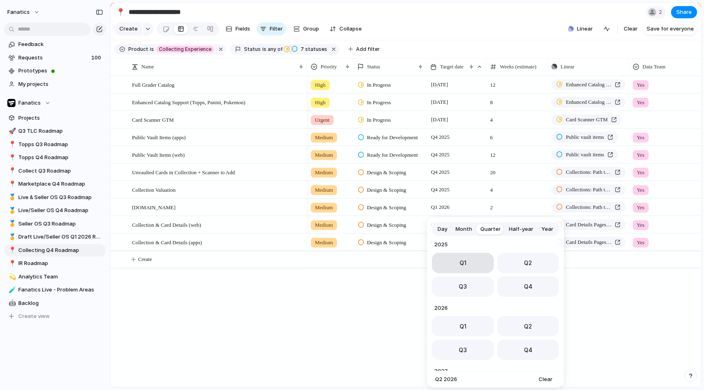
click at [459, 266] on span "Q1" at bounding box center [462, 263] width 7 height 9
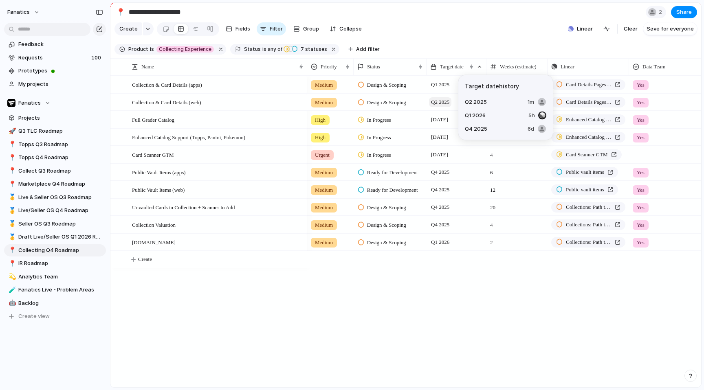
click at [450, 101] on span "Q2 2025" at bounding box center [440, 102] width 22 height 10
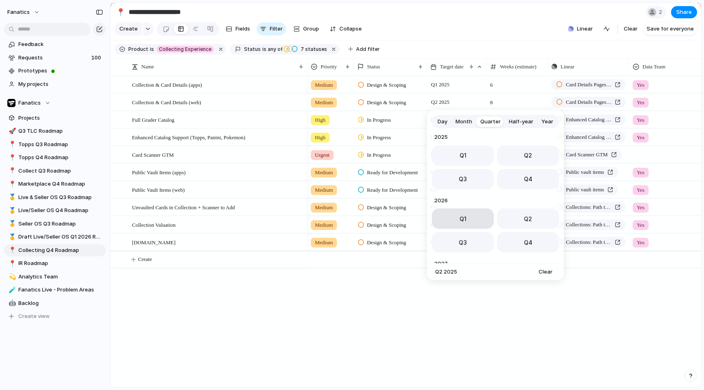
click at [469, 214] on button "Q1" at bounding box center [463, 219] width 62 height 20
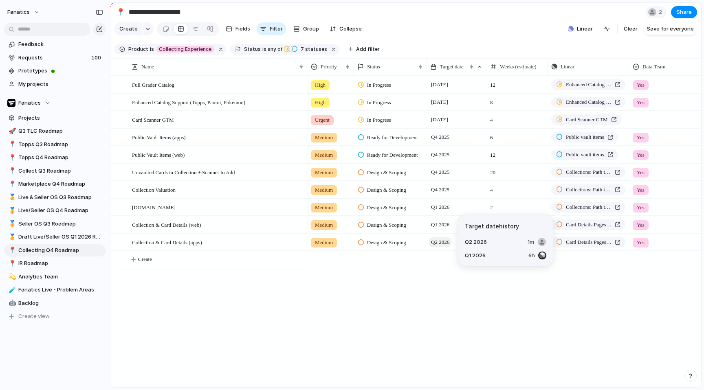
click at [445, 246] on span "Q2 2026" at bounding box center [440, 242] width 22 height 10
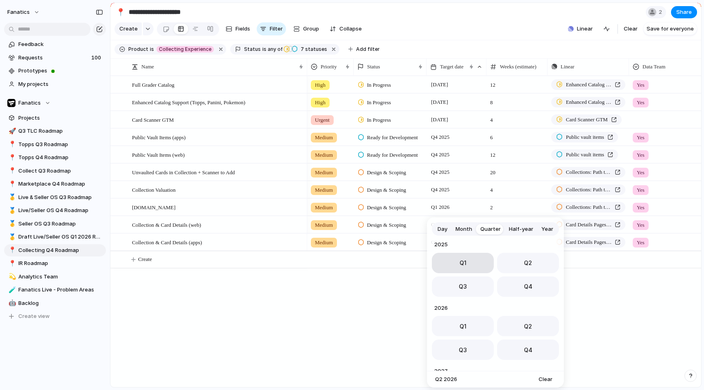
click at [462, 263] on span "Q1" at bounding box center [462, 263] width 7 height 9
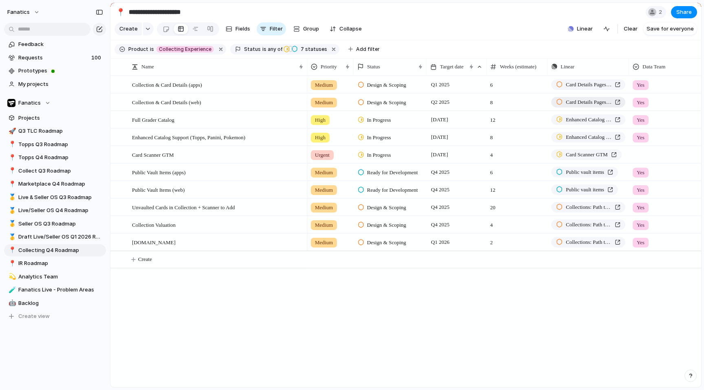
click at [582, 103] on span "Card Details Pages - GTM Version" at bounding box center [589, 102] width 46 height 8
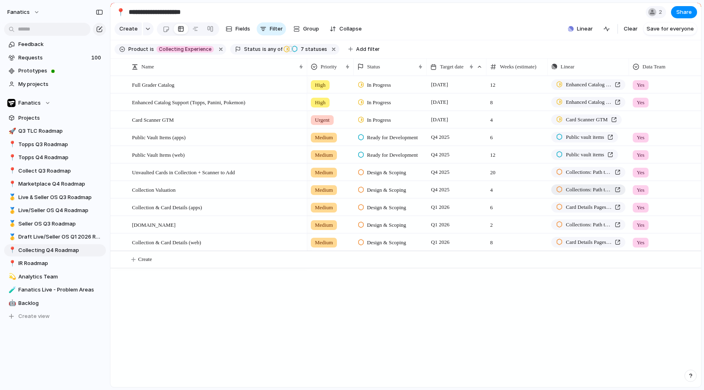
click at [595, 187] on span "Collections: Path to Card Details, Showcases, and Public Collections" at bounding box center [589, 190] width 46 height 8
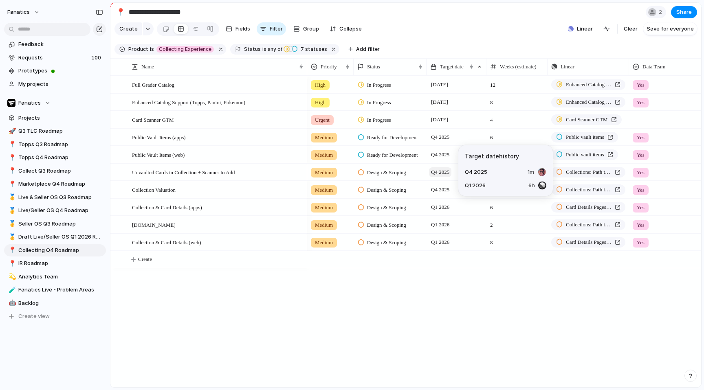
click at [442, 171] on span "Q4 2025" at bounding box center [440, 172] width 22 height 10
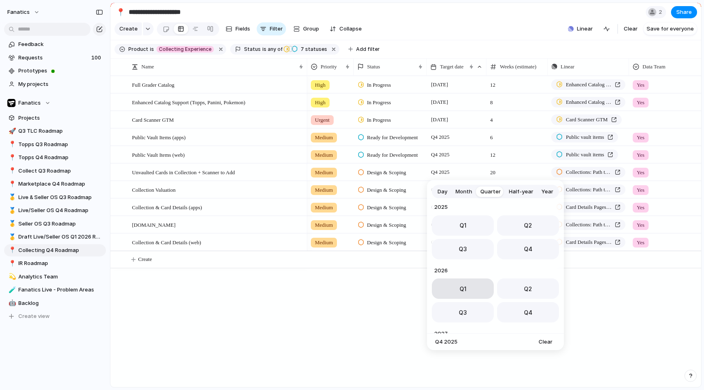
click at [470, 284] on button "Q1" at bounding box center [463, 289] width 62 height 20
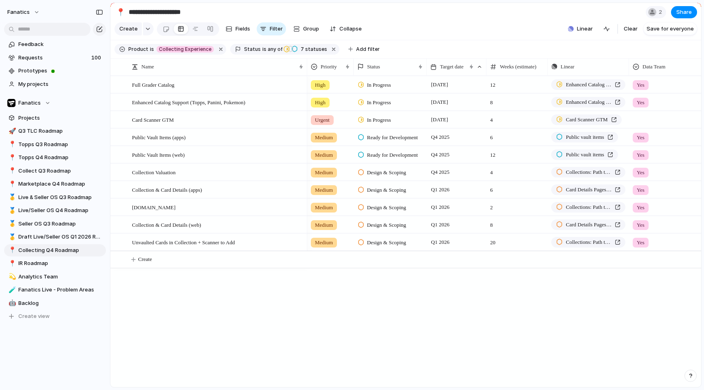
click at [439, 279] on div "High In Progress 6 November 12 Enhanced Catalog Support (Topps, Panini, Pokemon…" at bounding box center [504, 232] width 394 height 312
click at [575, 225] on span "Collections: Path to Card Details, Showcases, and Public Collections" at bounding box center [589, 225] width 46 height 8
